Goal: Navigation & Orientation: Find specific page/section

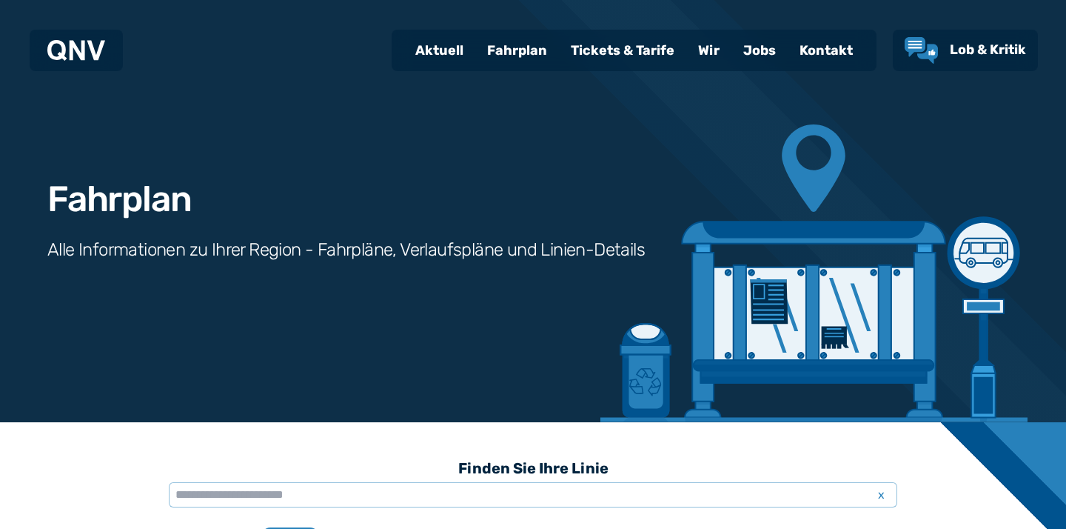
scroll to position [456, 0]
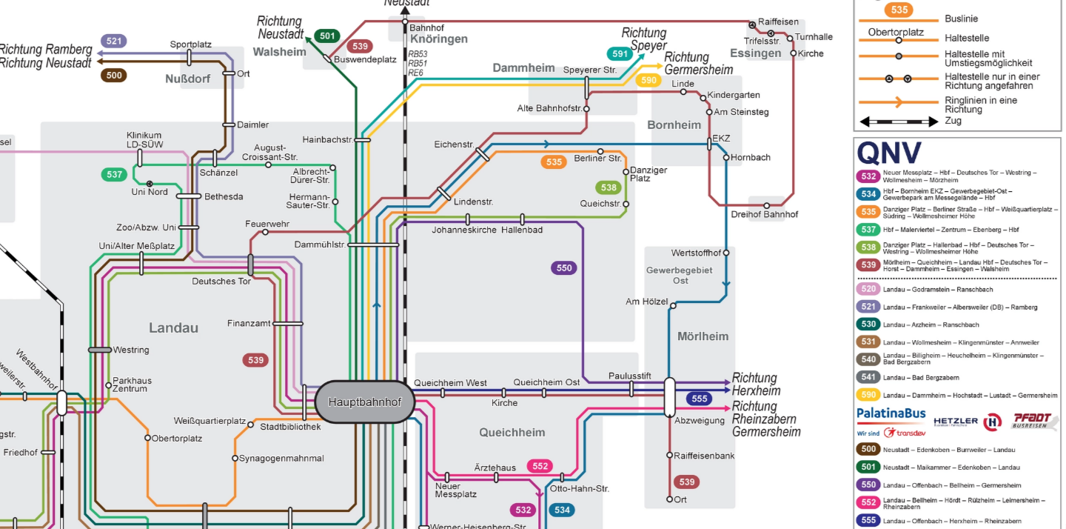
drag, startPoint x: 512, startPoint y: 293, endPoint x: 603, endPoint y: 259, distance: 97.2
click at [603, 259] on img "1 von 1" at bounding box center [551, 311] width 561 height 397
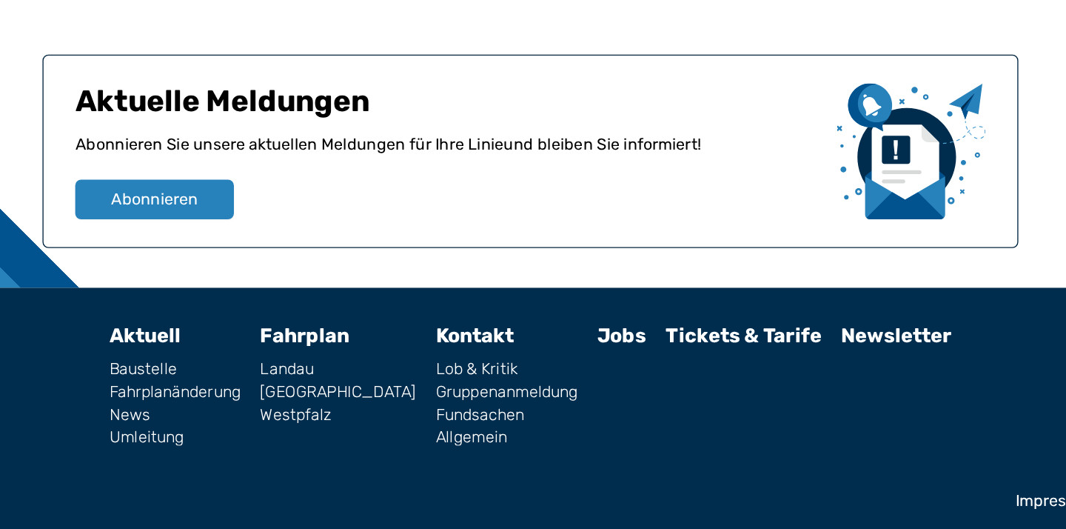
scroll to position [1287, 0]
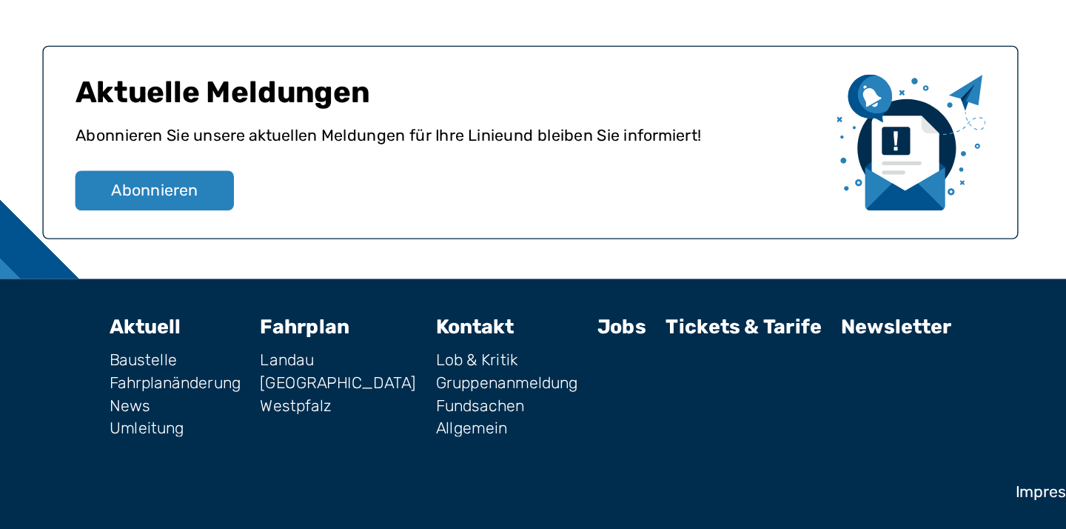
click at [398, 379] on link "Fahrplan" at bounding box center [365, 378] width 67 height 18
